Goal: Task Accomplishment & Management: Manage account settings

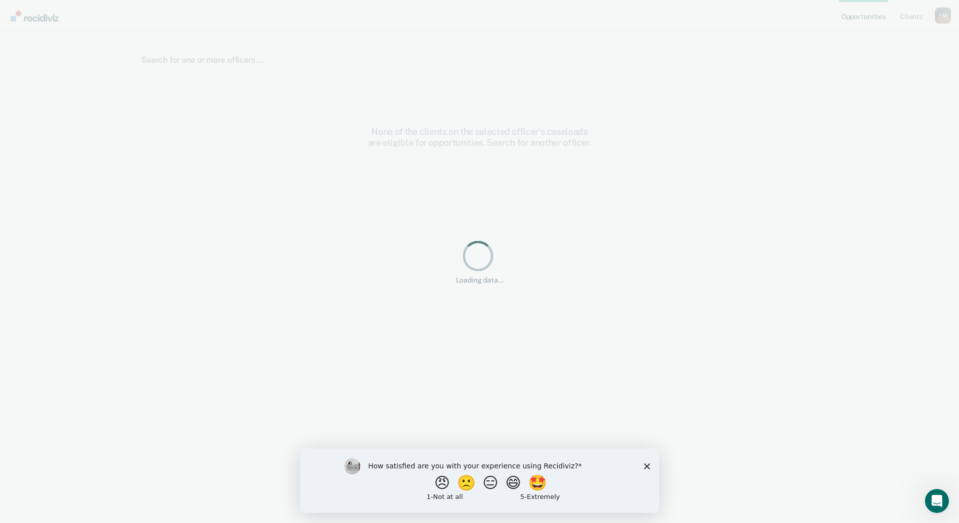
click at [653, 464] on div "How satisfied are you with your experience using Recidiviz? 😠 🙁 😑 😄 🤩 1 - Not a…" at bounding box center [479, 480] width 359 height 65
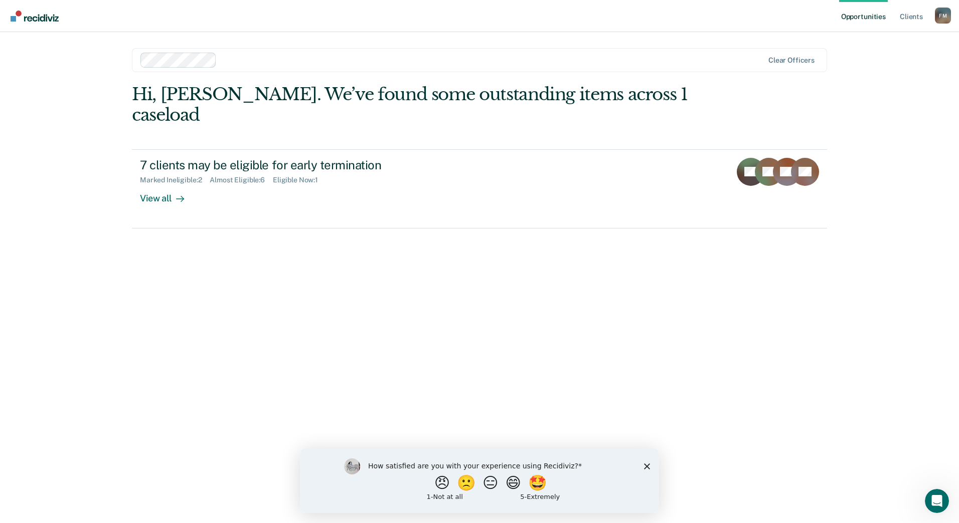
click at [642, 464] on div "How satisfied are you with your experience using Recidiviz? 😠 🙁 😑 😄 🤩 1 - Not a…" at bounding box center [479, 480] width 359 height 65
click at [646, 464] on icon "Close survey" at bounding box center [647, 466] width 6 height 6
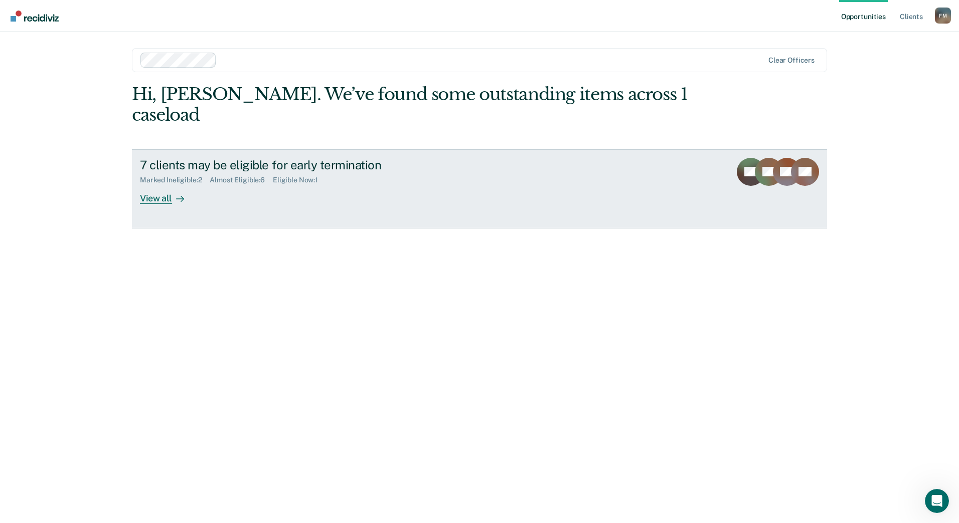
click at [171, 184] on div "View all" at bounding box center [168, 194] width 56 height 20
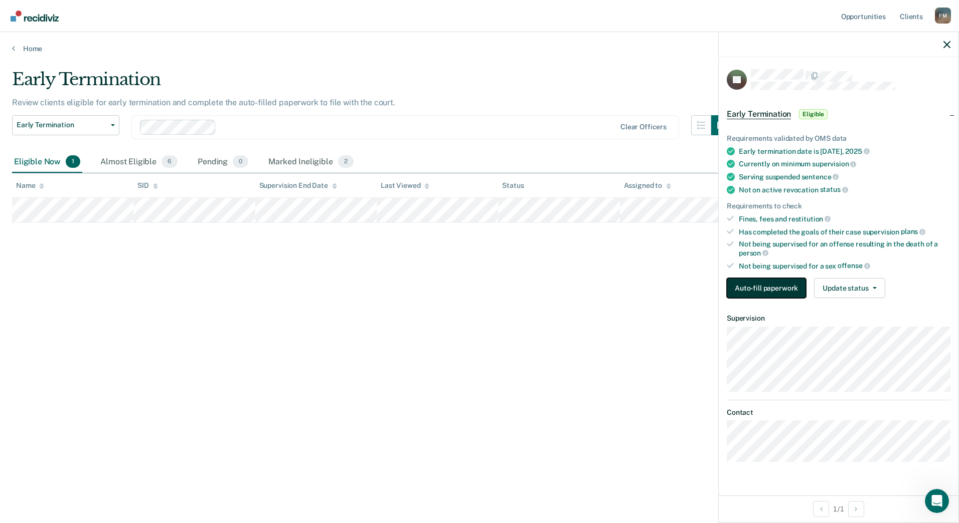
click at [776, 287] on button "Auto-fill paperwork" at bounding box center [765, 288] width 79 height 20
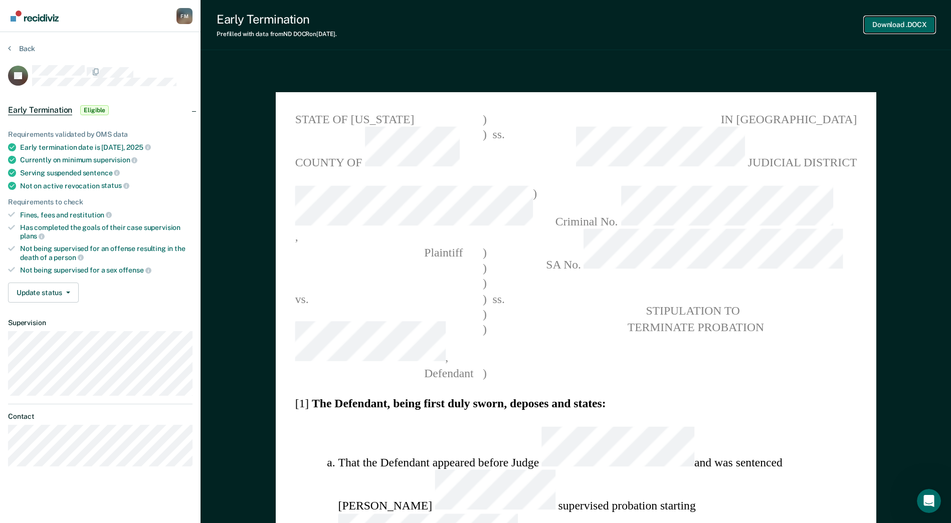
click at [893, 17] on button "Download .DOCX" at bounding box center [899, 25] width 71 height 17
type textarea "x"
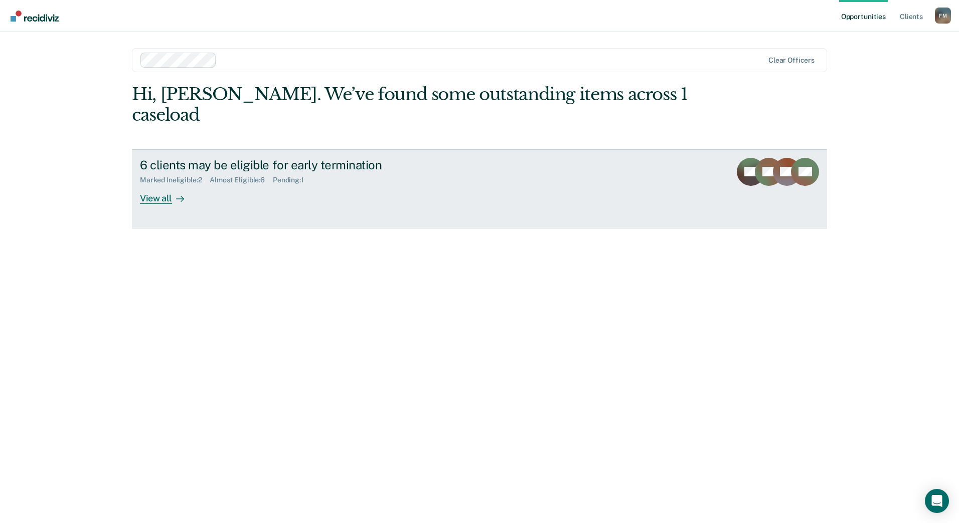
click at [192, 194] on link "6 clients may be eligible for early termination Marked Ineligible : 2 Almost El…" at bounding box center [479, 188] width 695 height 79
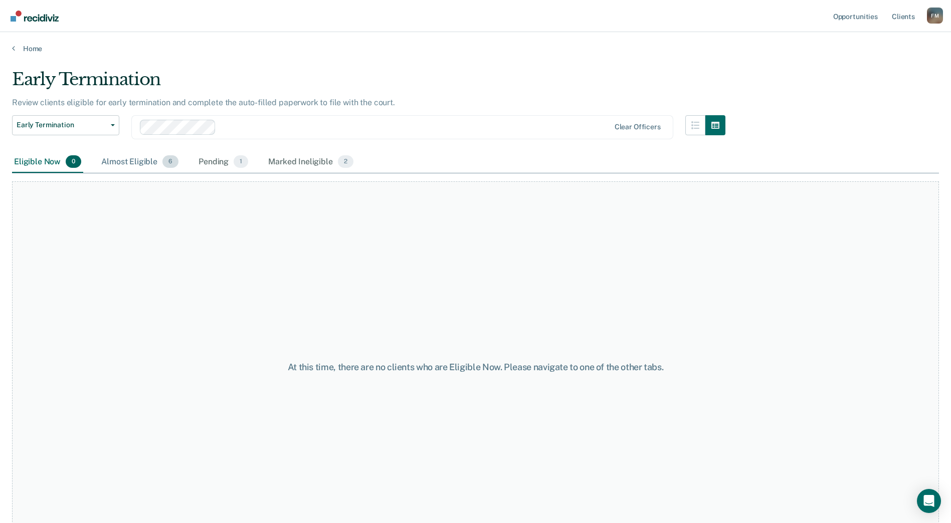
click at [143, 160] on div "Almost Eligible 6" at bounding box center [139, 162] width 81 height 22
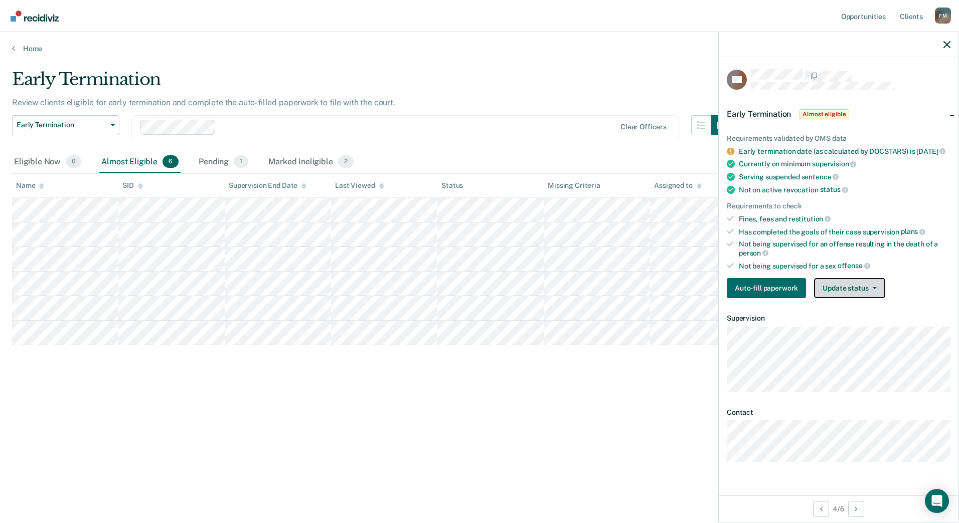
click at [865, 295] on button "Update status" at bounding box center [849, 288] width 71 height 20
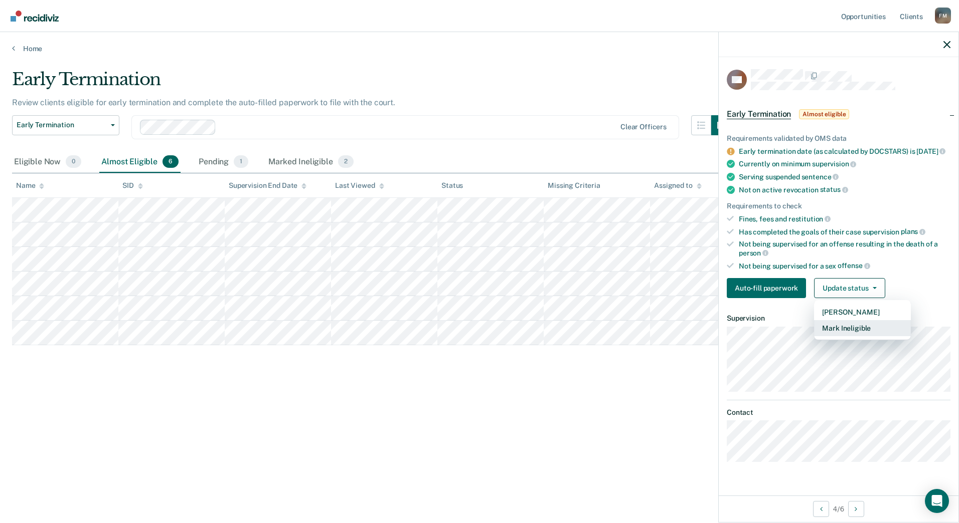
click at [868, 331] on button "Mark Ineligible" at bounding box center [862, 328] width 97 height 16
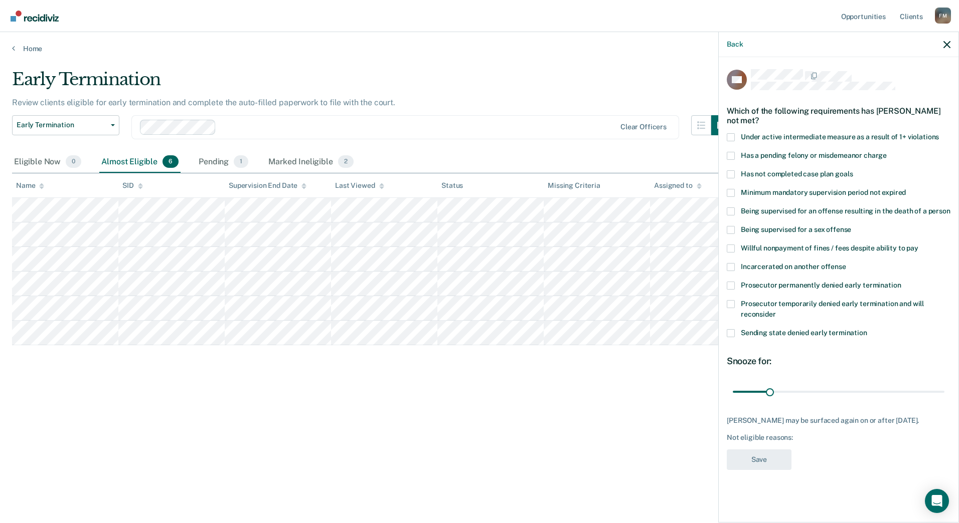
click at [731, 190] on span at bounding box center [730, 193] width 8 height 8
click at [905, 189] on input "Minimum mandatory supervision period not expired" at bounding box center [905, 189] width 0 height 0
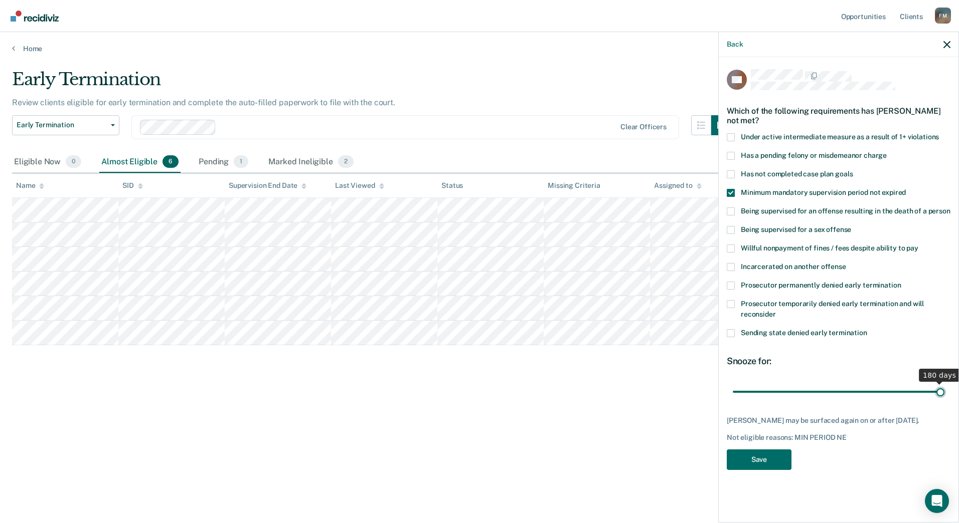
drag, startPoint x: 773, startPoint y: 388, endPoint x: 960, endPoint y: 391, distance: 187.5
type input "180"
click at [944, 391] on input "range" at bounding box center [838, 392] width 212 height 18
click at [756, 463] on button "Save" at bounding box center [758, 460] width 65 height 21
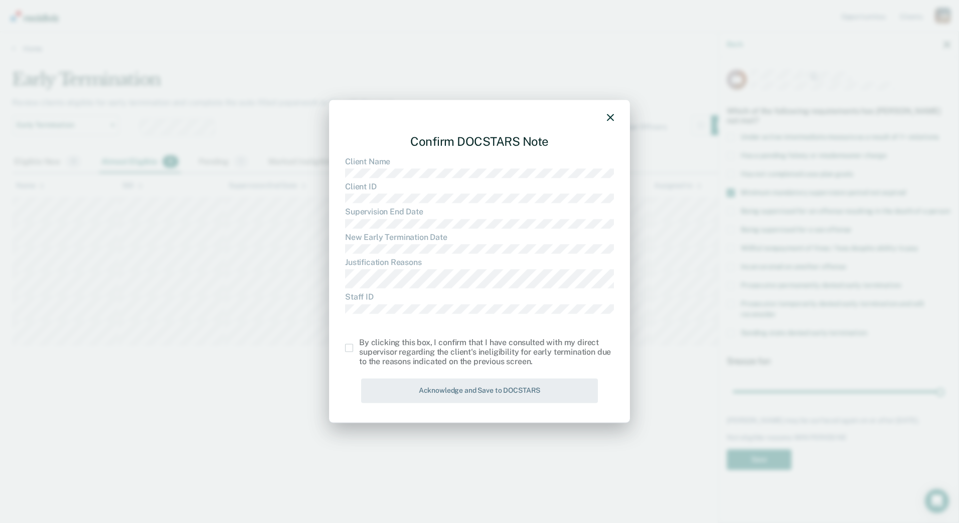
click at [349, 347] on span at bounding box center [349, 348] width 8 height 8
click at [359, 344] on input "checkbox" at bounding box center [359, 344] width 0 height 0
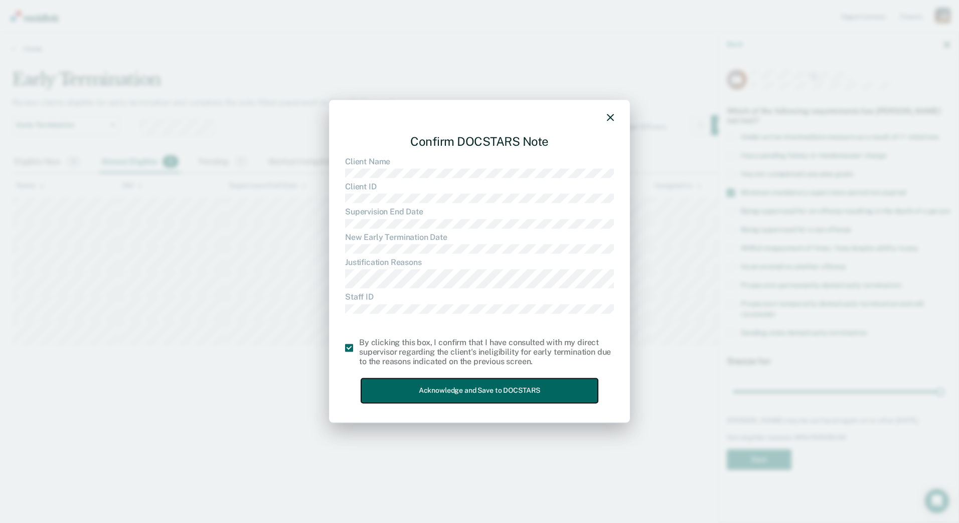
click at [426, 391] on button "Acknowledge and Save to DOCSTARS" at bounding box center [479, 391] width 237 height 25
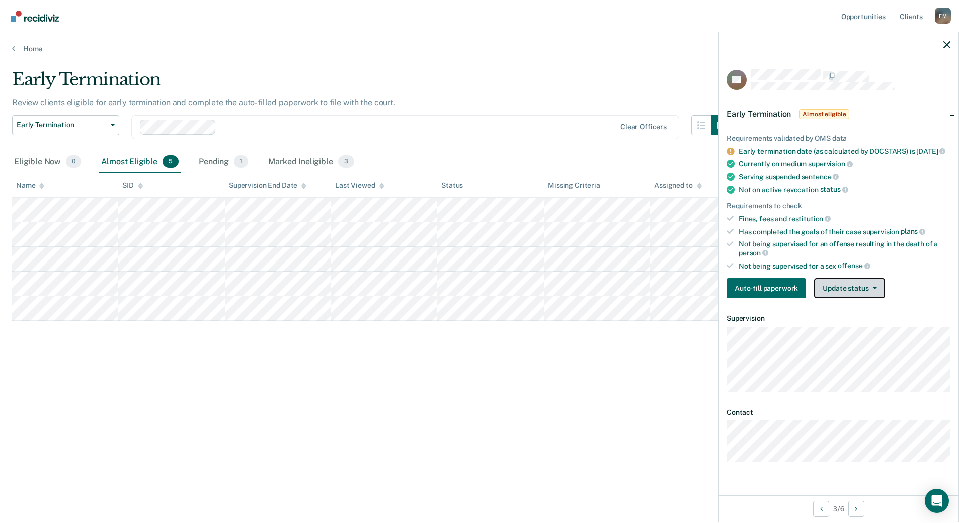
click at [842, 298] on button "Update status" at bounding box center [849, 288] width 71 height 20
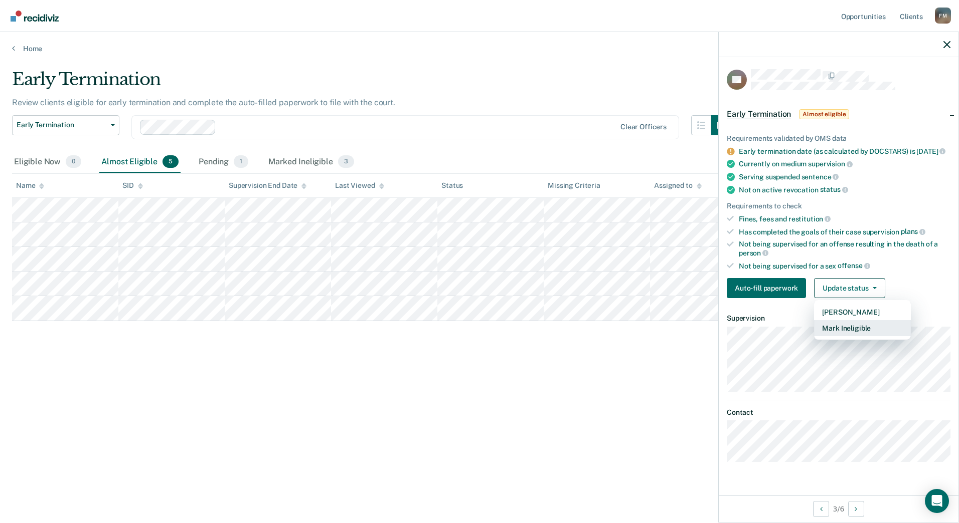
click at [844, 336] on button "Mark Ineligible" at bounding box center [862, 328] width 97 height 16
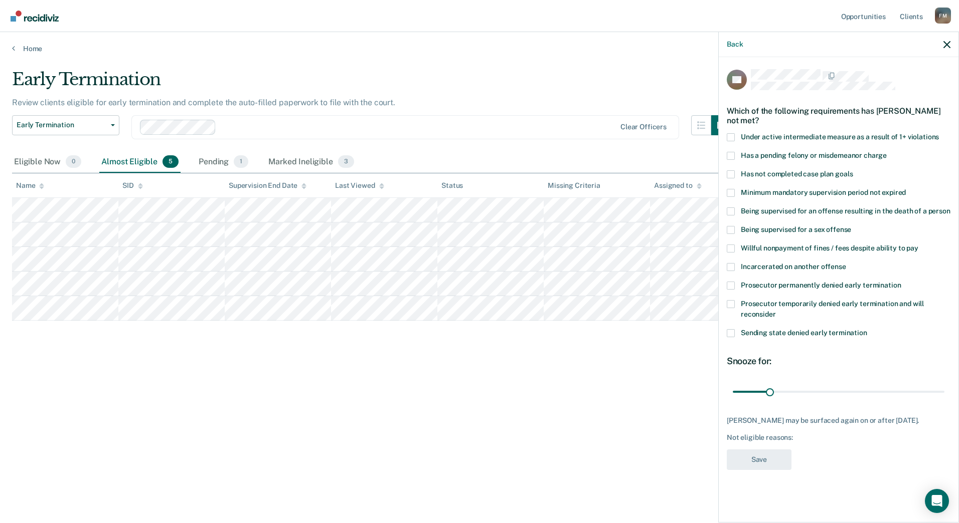
click at [730, 152] on span at bounding box center [730, 156] width 8 height 8
click at [886, 152] on input "Has a pending felony or misdemeanor charge" at bounding box center [886, 152] width 0 height 0
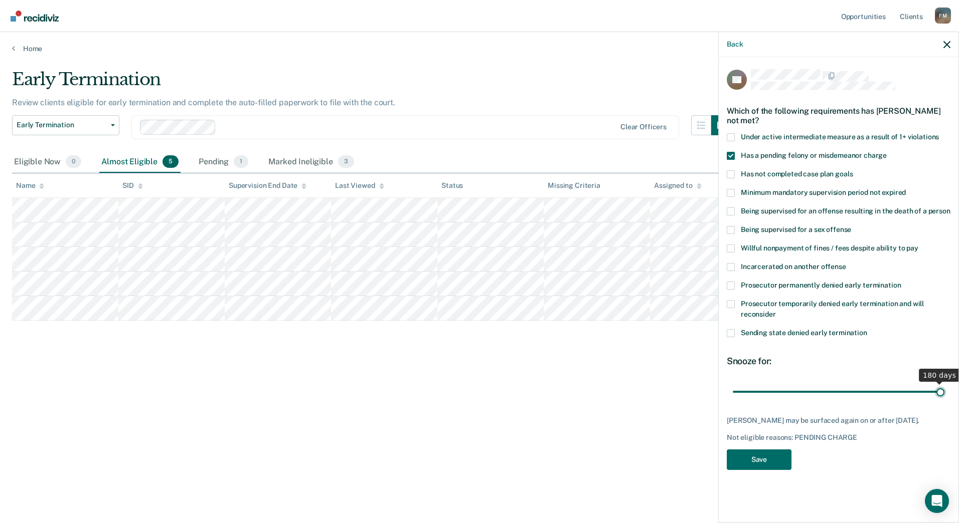
drag, startPoint x: 770, startPoint y: 389, endPoint x: 957, endPoint y: 395, distance: 186.6
type input "180"
click at [944, 395] on input "range" at bounding box center [838, 392] width 212 height 18
click at [752, 457] on button "Save" at bounding box center [758, 460] width 65 height 21
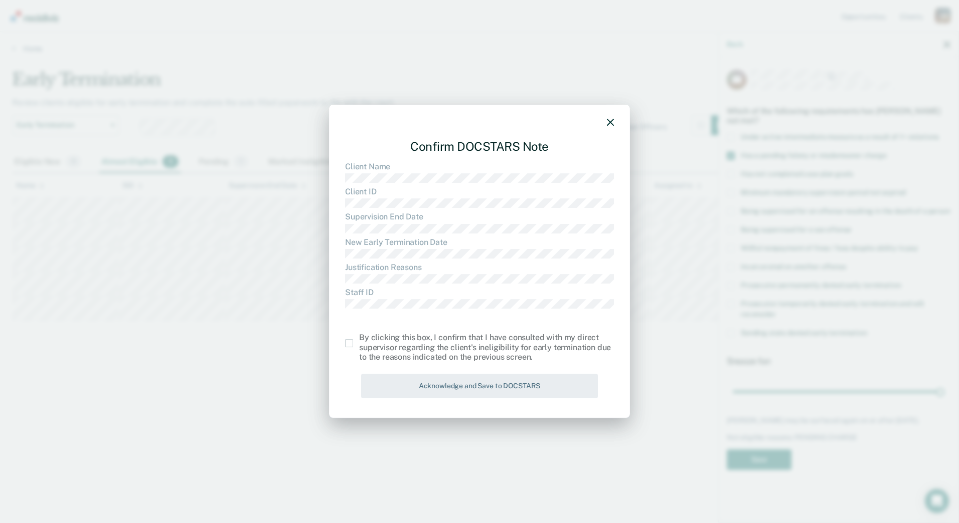
click at [348, 341] on span at bounding box center [349, 343] width 8 height 8
click at [359, 339] on input "checkbox" at bounding box center [359, 339] width 0 height 0
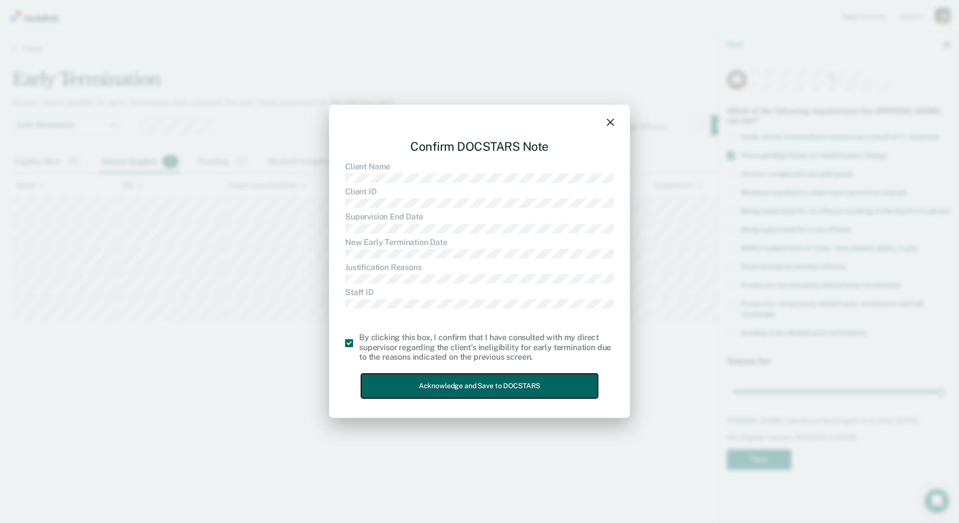
click at [392, 375] on button "Acknowledge and Save to DOCSTARS" at bounding box center [479, 386] width 237 height 25
